Goal: Information Seeking & Learning: Learn about a topic

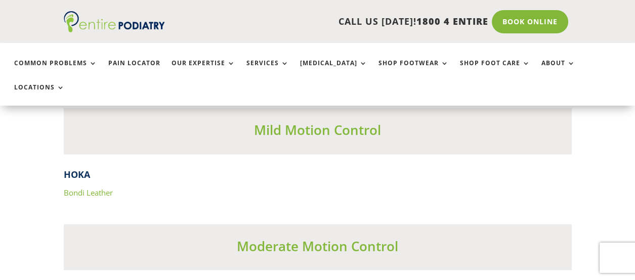
scroll to position [3120, 0]
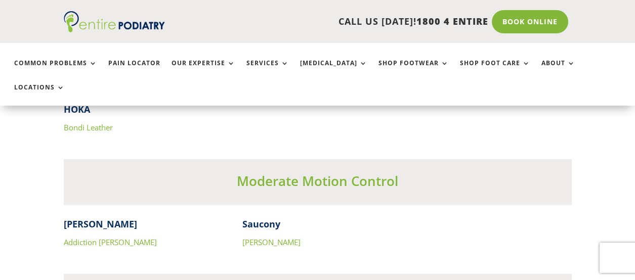
drag, startPoint x: 637, startPoint y: 11, endPoint x: 662, endPoint y: 107, distance: 99.4
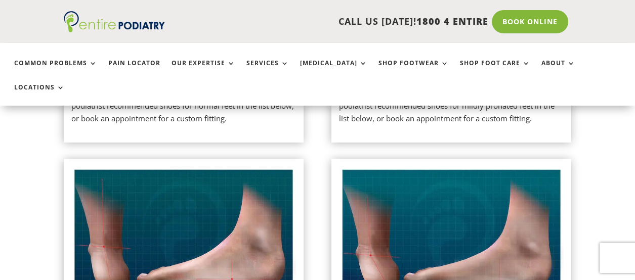
scroll to position [564, 0]
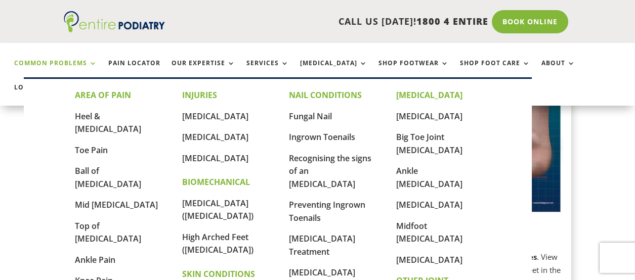
click at [87, 62] on link "Common Problems" at bounding box center [55, 71] width 83 height 22
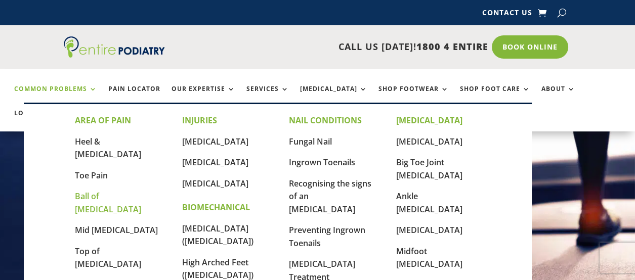
click at [104, 191] on link "Ball of [MEDICAL_DATA]" at bounding box center [108, 203] width 66 height 24
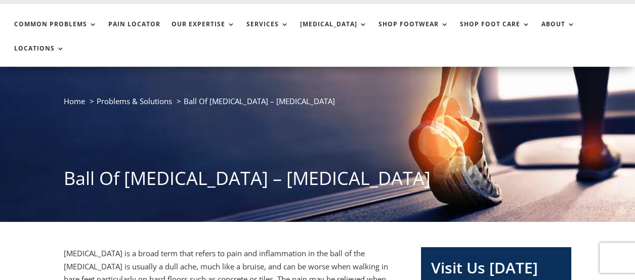
scroll to position [7, 0]
